Goal: Information Seeking & Learning: Learn about a topic

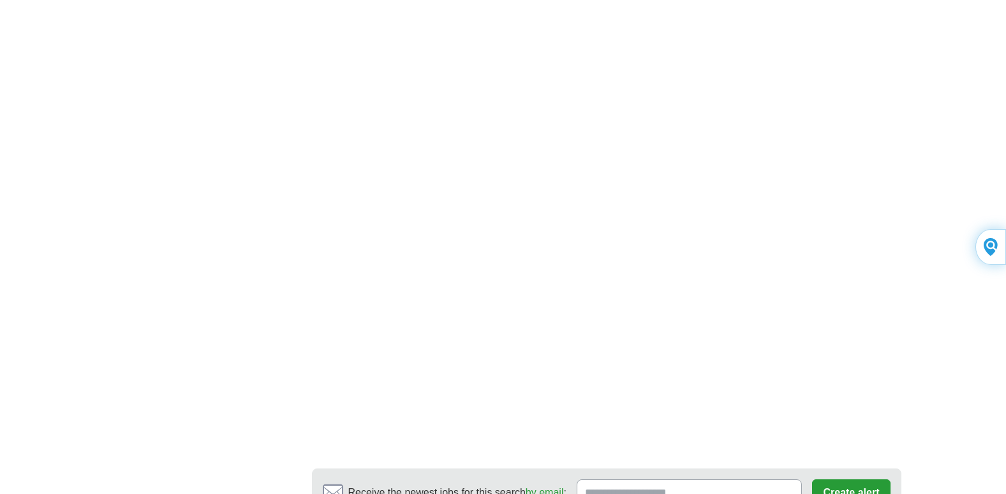
scroll to position [2169, 0]
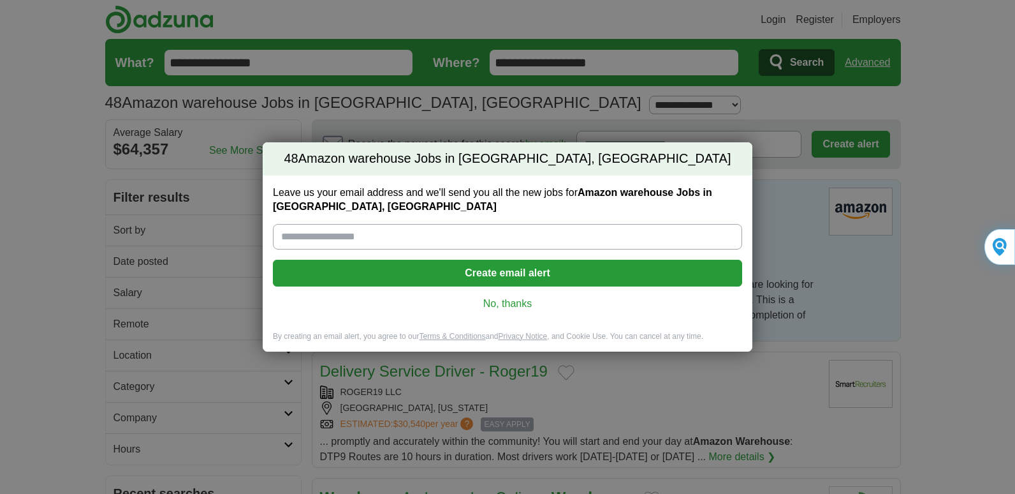
click at [515, 304] on link "No, thanks" at bounding box center [507, 304] width 449 height 14
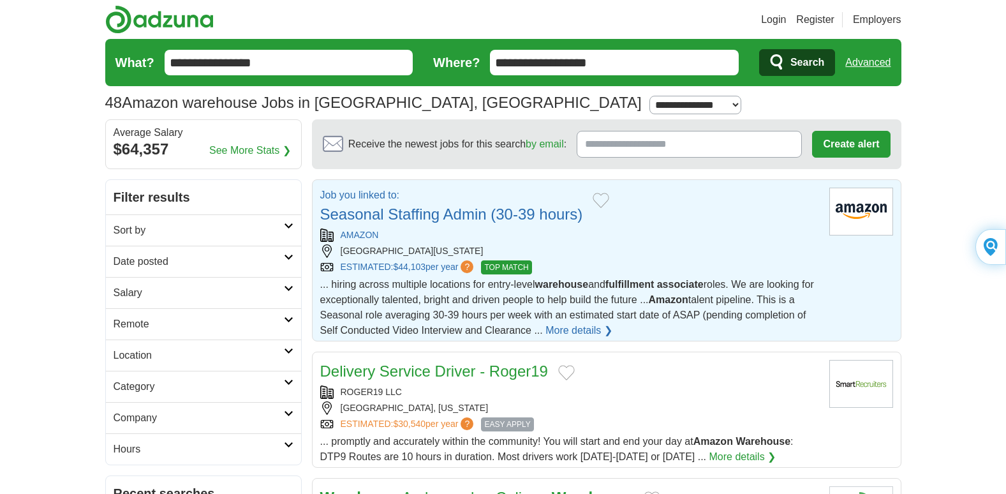
click at [554, 328] on link "More details ❯" at bounding box center [578, 330] width 67 height 15
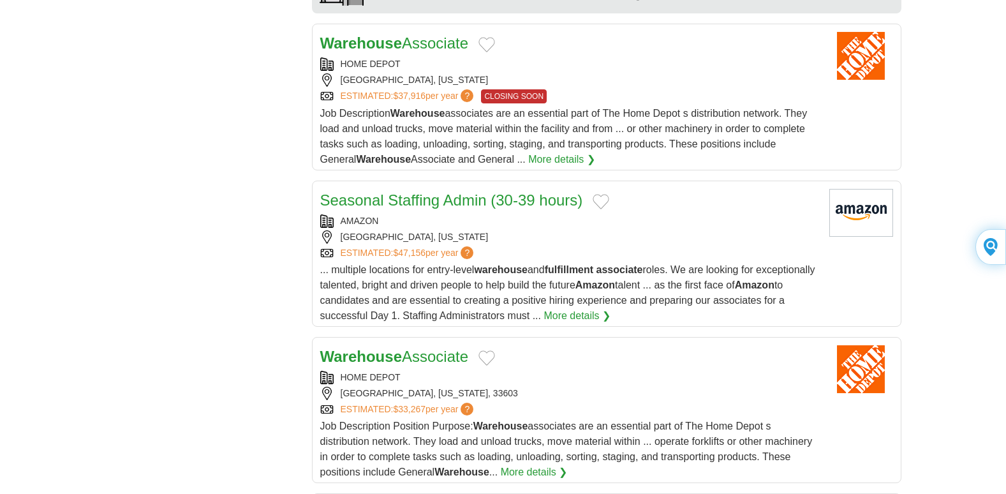
scroll to position [1140, 0]
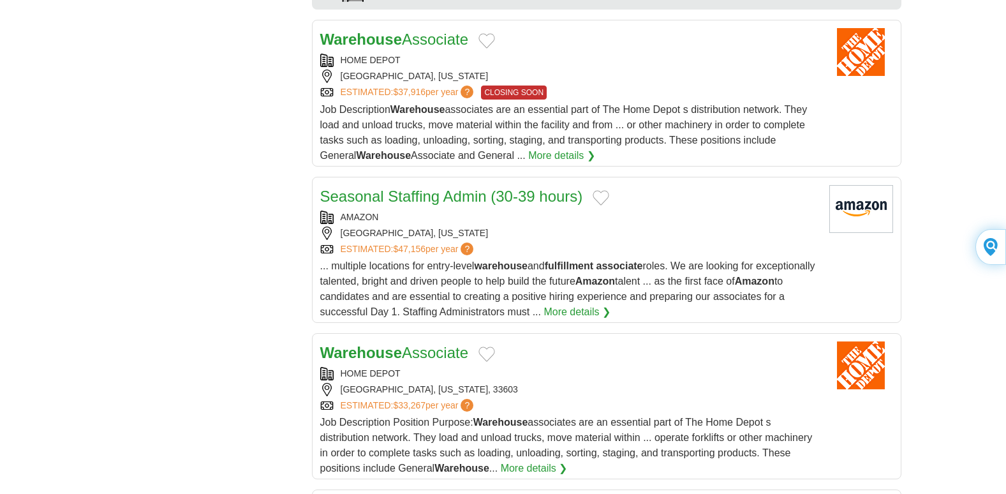
click at [485, 194] on link "Seasonal Staffing Admin (30-39 hours)" at bounding box center [451, 196] width 263 height 17
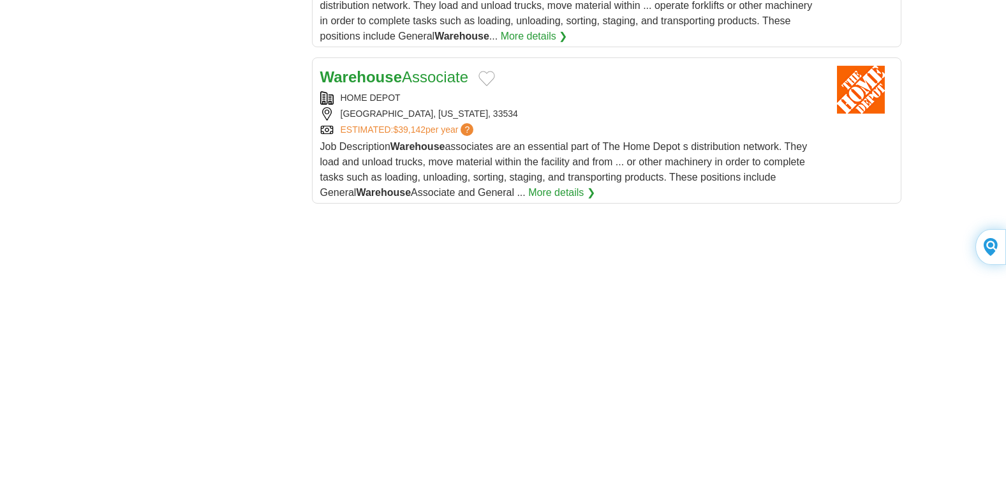
scroll to position [2003, 0]
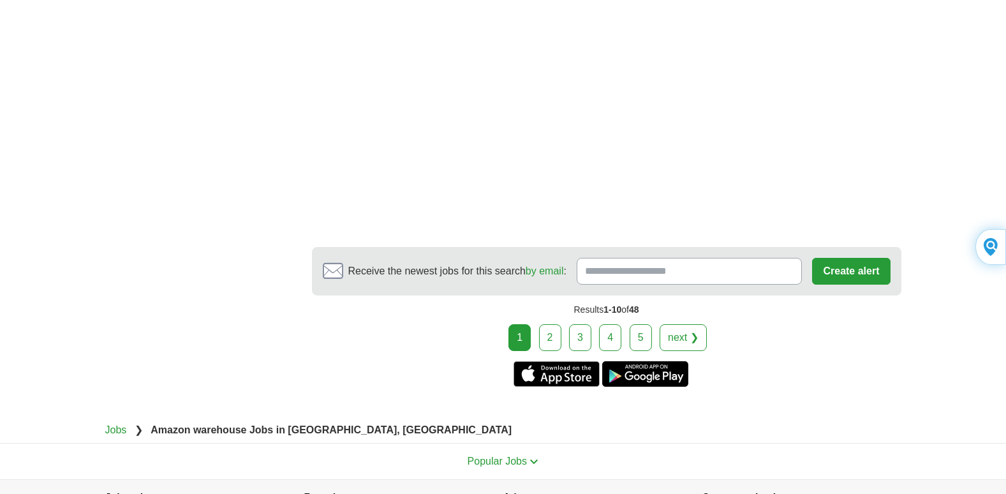
click at [552, 337] on link "2" at bounding box center [550, 337] width 22 height 27
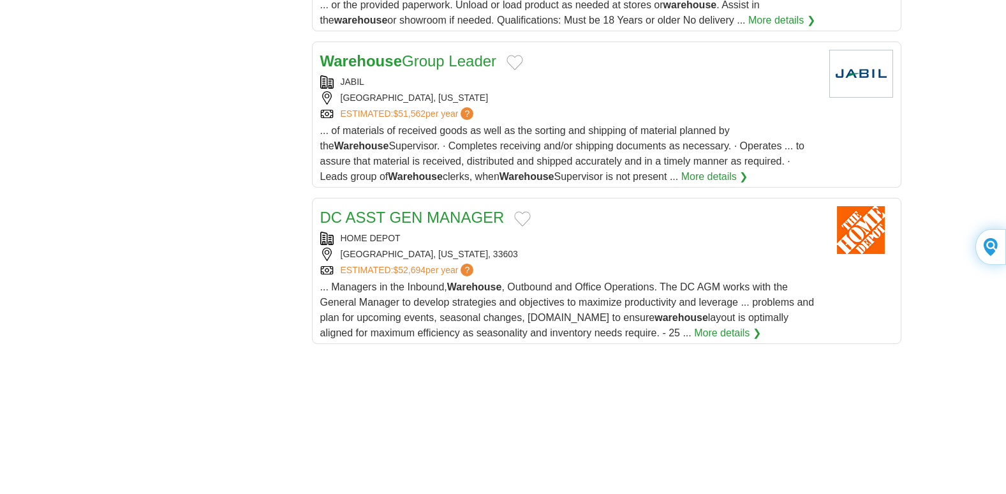
scroll to position [1556, 0]
